Goal: Information Seeking & Learning: Learn about a topic

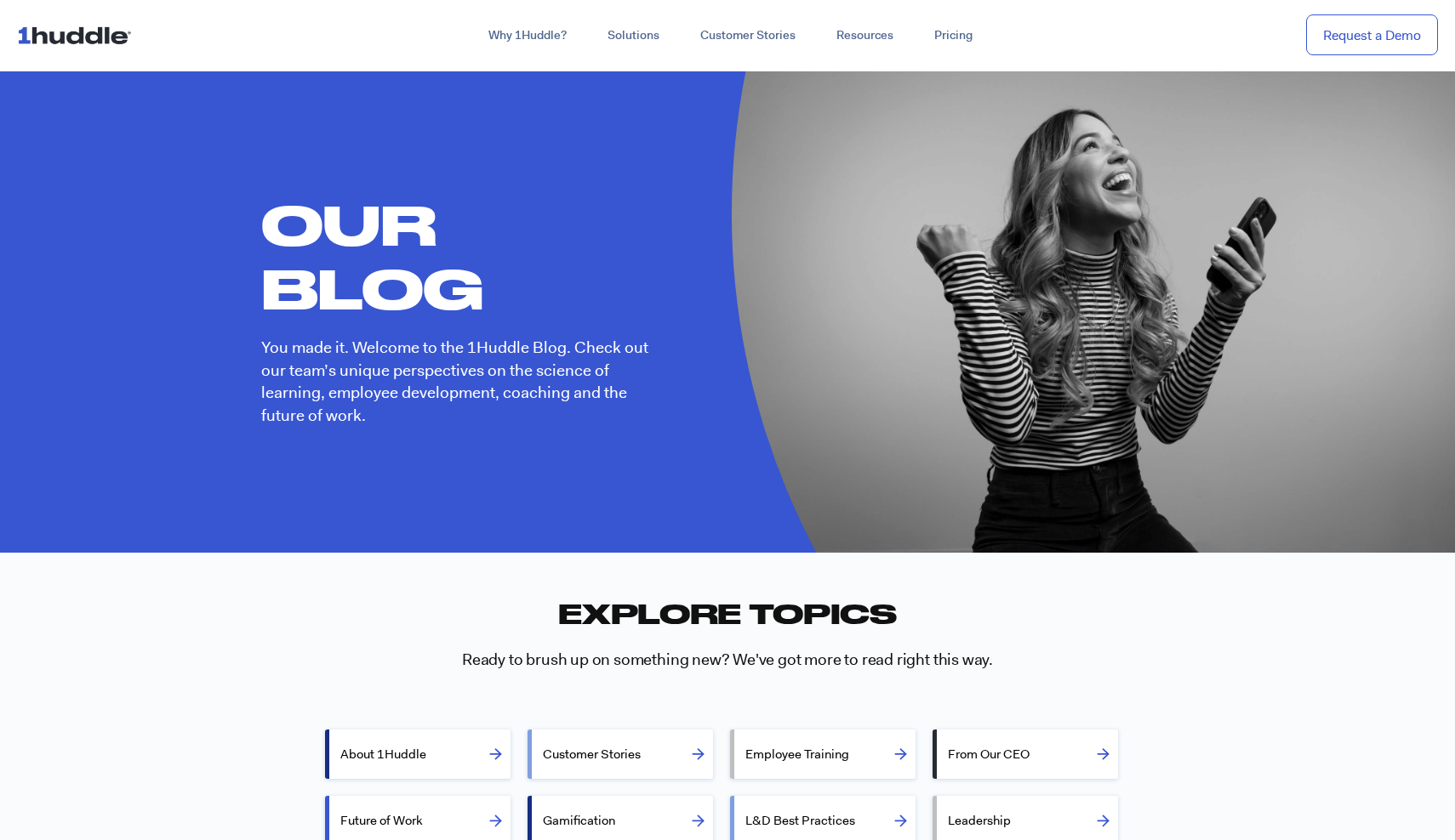
click at [118, 34] on img at bounding box center [77, 35] width 122 height 33
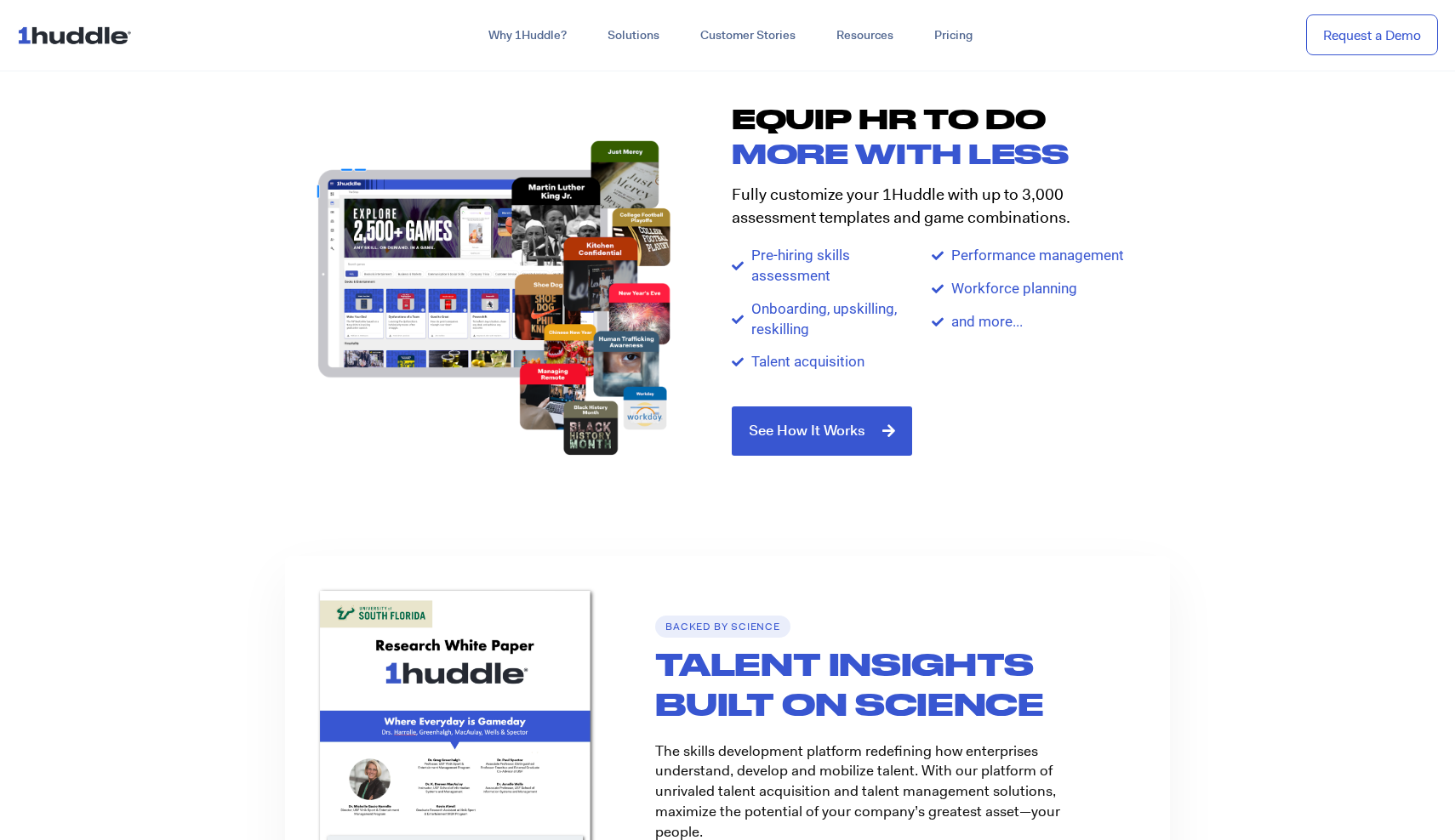
scroll to position [2054, 0]
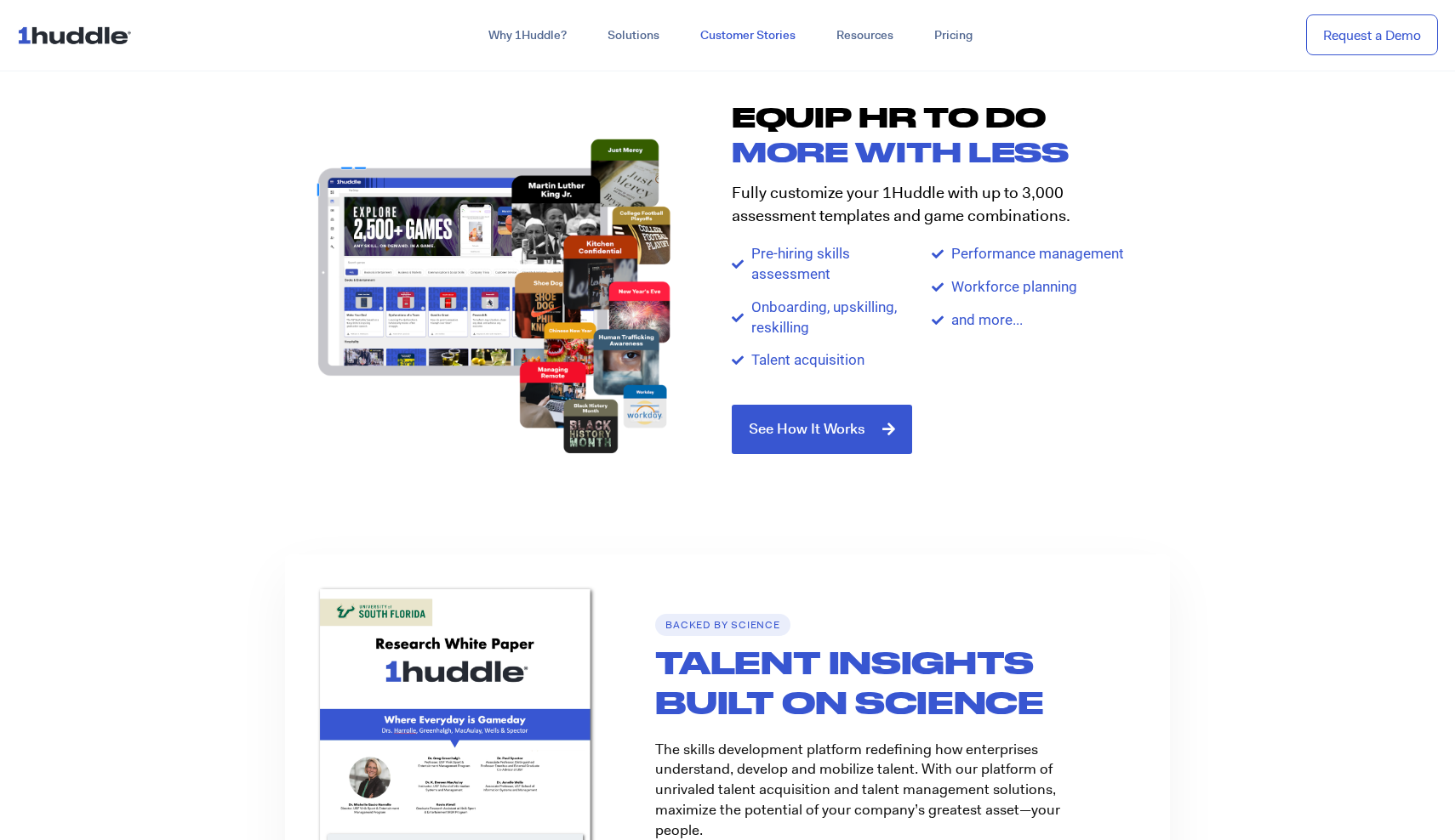
click at [768, 30] on link "Customer Stories" at bounding box center [747, 36] width 136 height 31
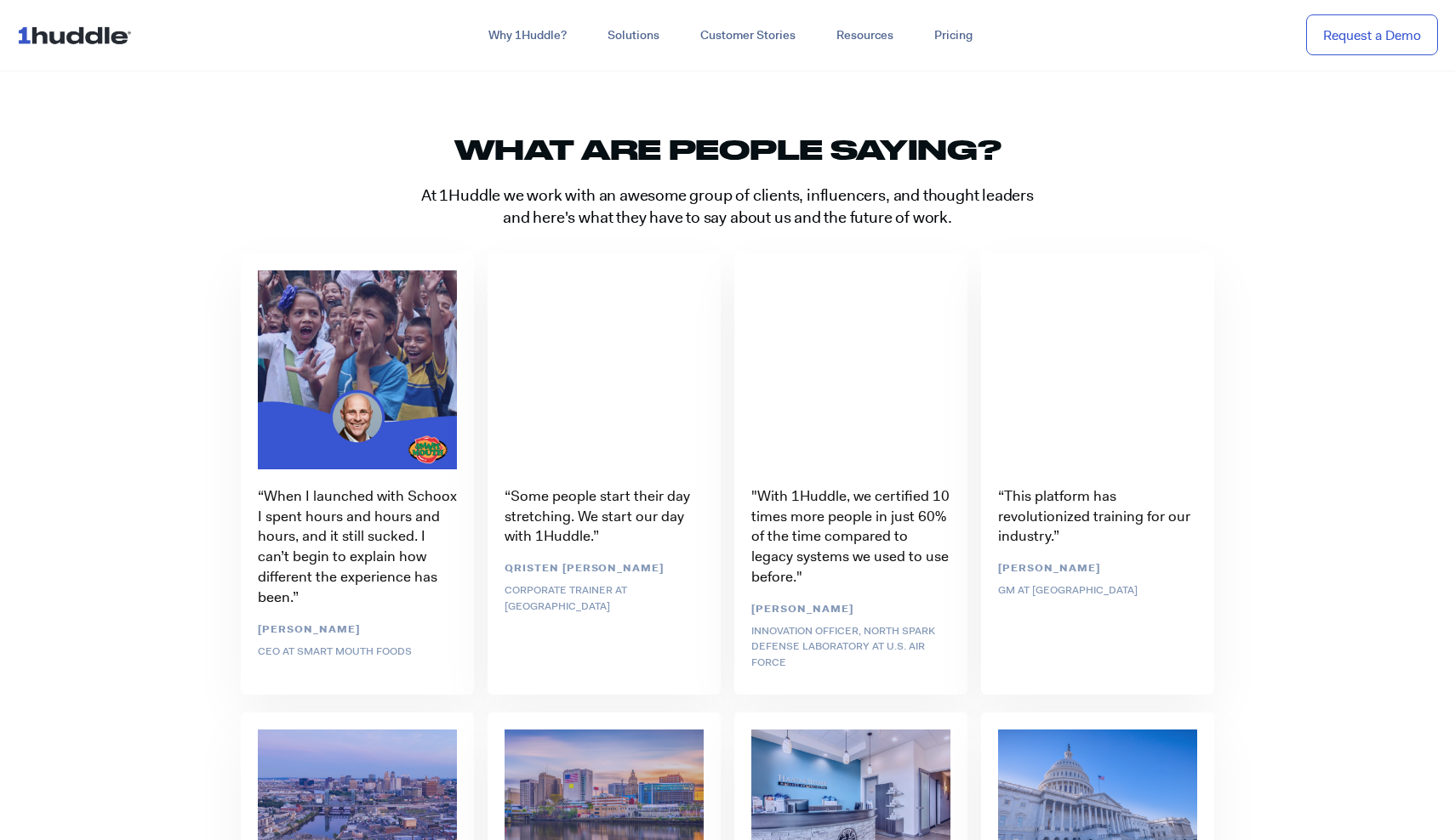
scroll to position [3504, 0]
